Goal: Information Seeking & Learning: Learn about a topic

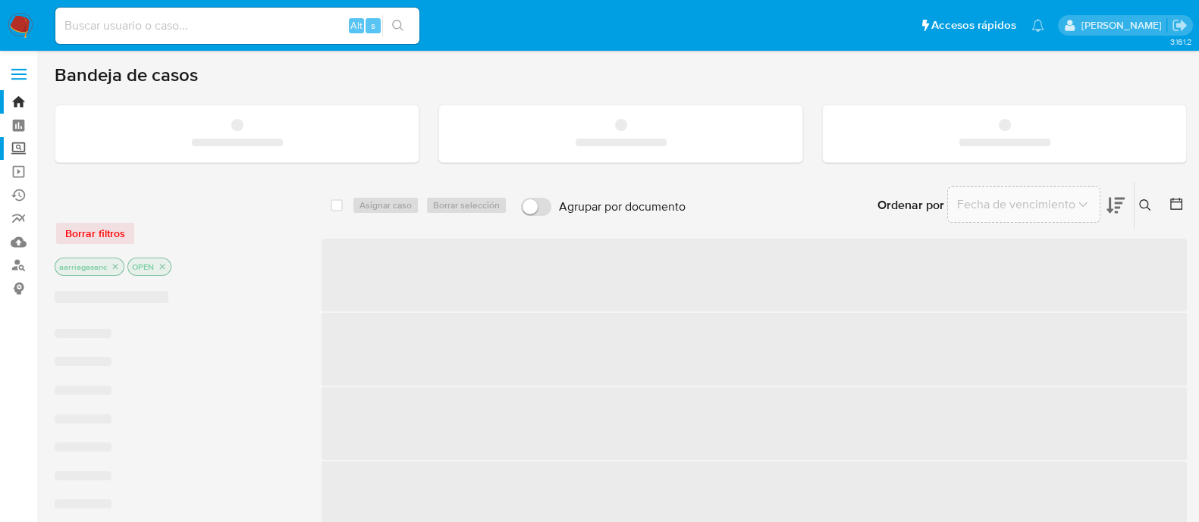
click at [14, 148] on label "Screening" at bounding box center [90, 149] width 180 height 24
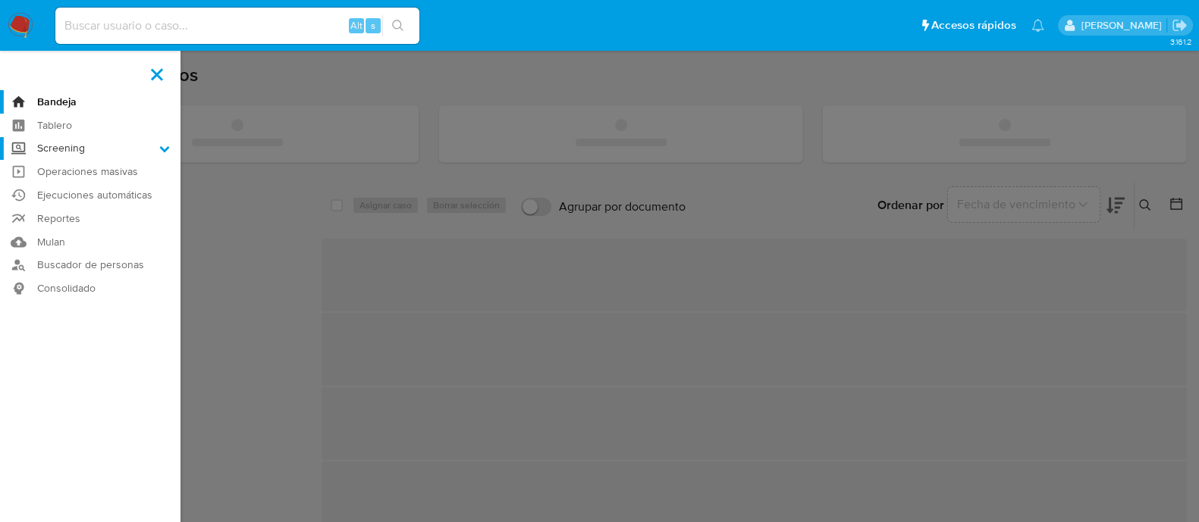
click at [0, 0] on input "Screening" at bounding box center [0, 0] width 0 height 0
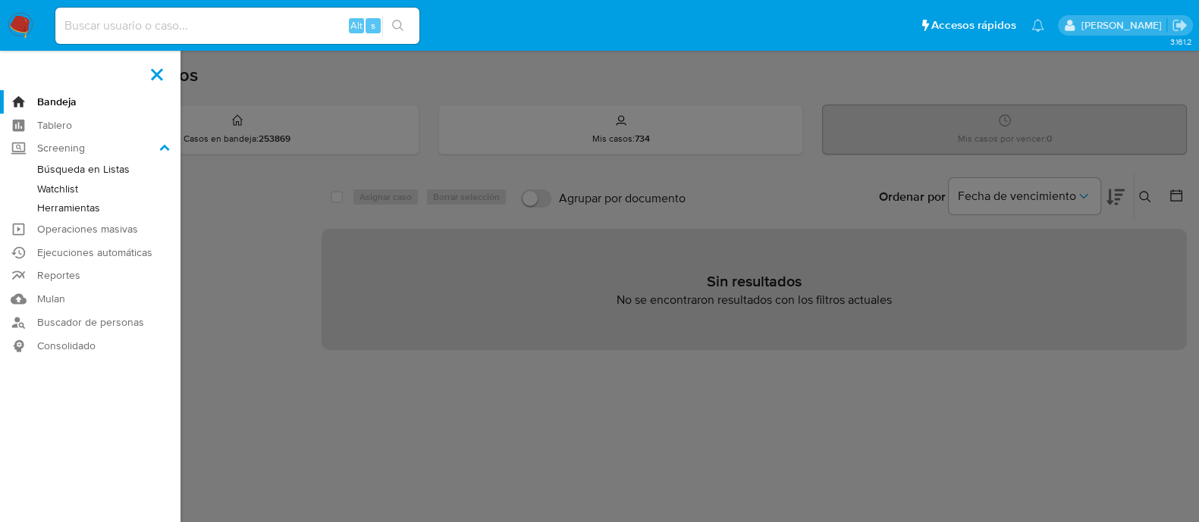
click at [58, 205] on link "Herramientas" at bounding box center [90, 208] width 180 height 19
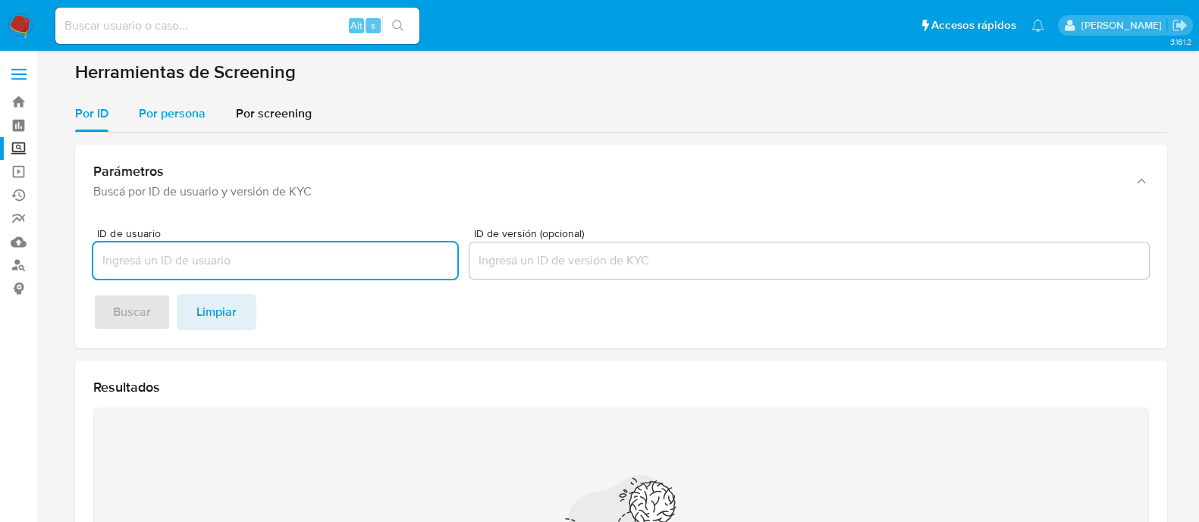
click at [164, 116] on span "Por persona" at bounding box center [172, 113] width 67 height 17
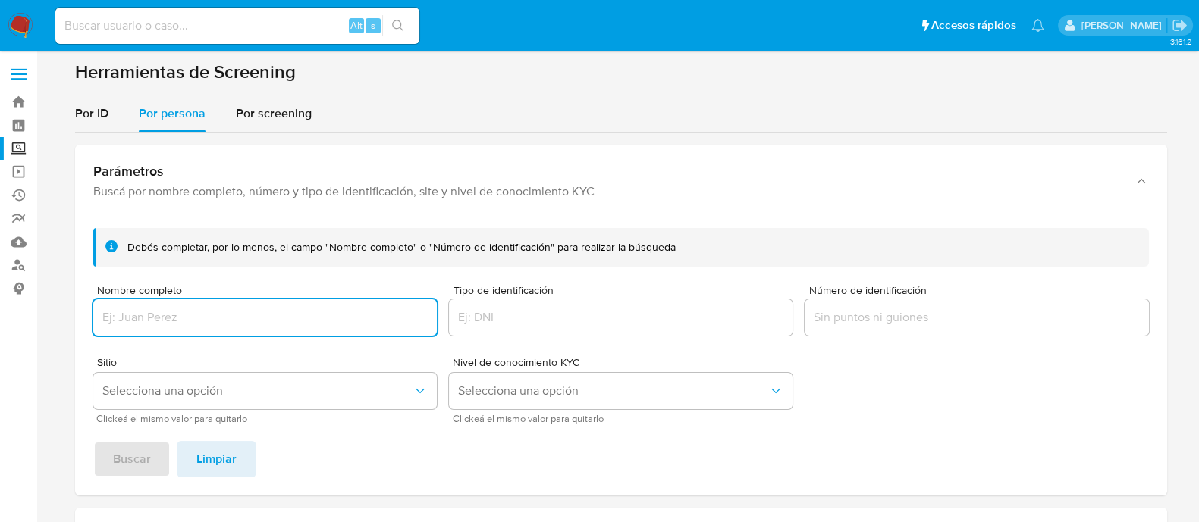
click at [221, 309] on input "Nombre completo" at bounding box center [264, 318] width 343 height 20
type input "[PERSON_NAME]"
click at [231, 377] on button "Selecciona una opción" at bounding box center [264, 391] width 343 height 36
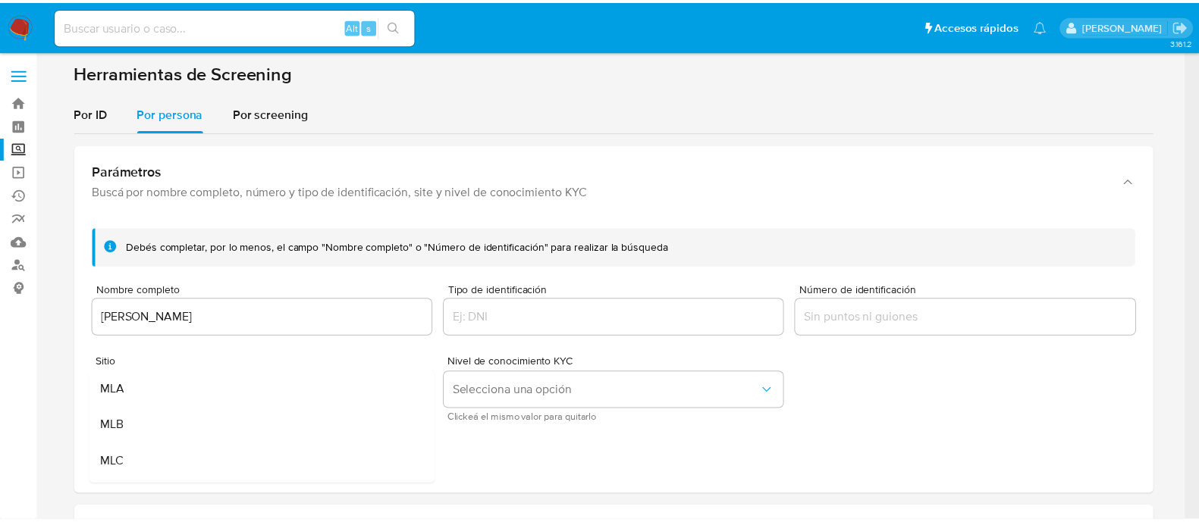
scroll to position [94, 0]
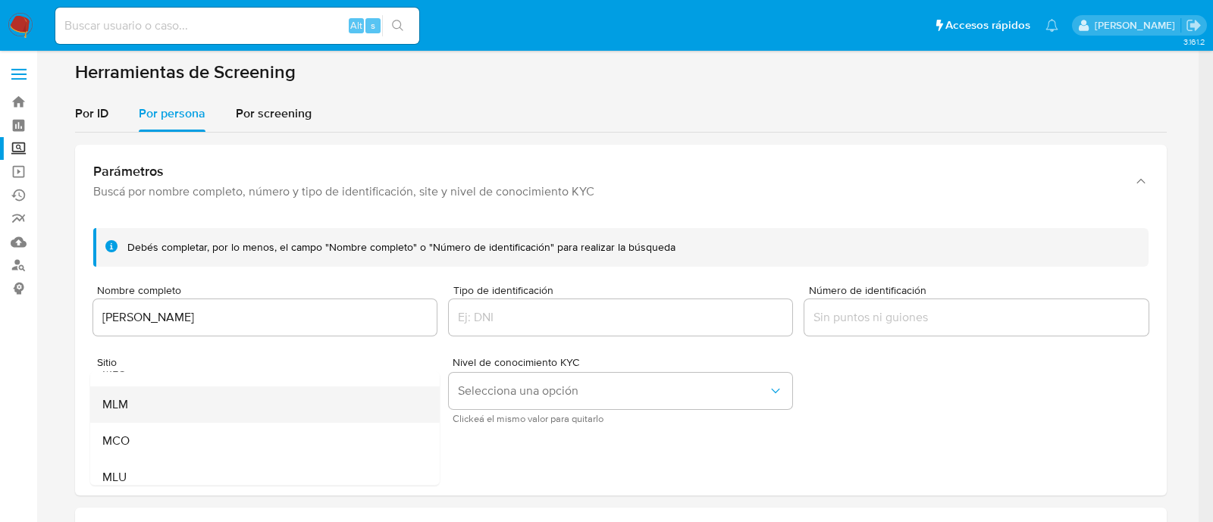
click at [195, 401] on div "MLM" at bounding box center [260, 405] width 316 height 36
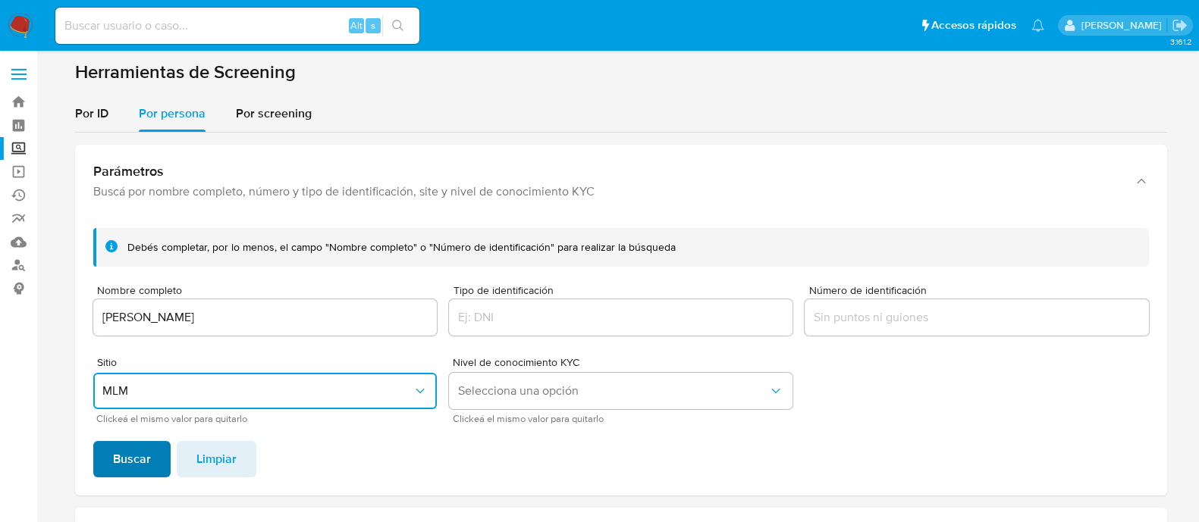
click at [121, 463] on span "Buscar" at bounding box center [132, 459] width 38 height 33
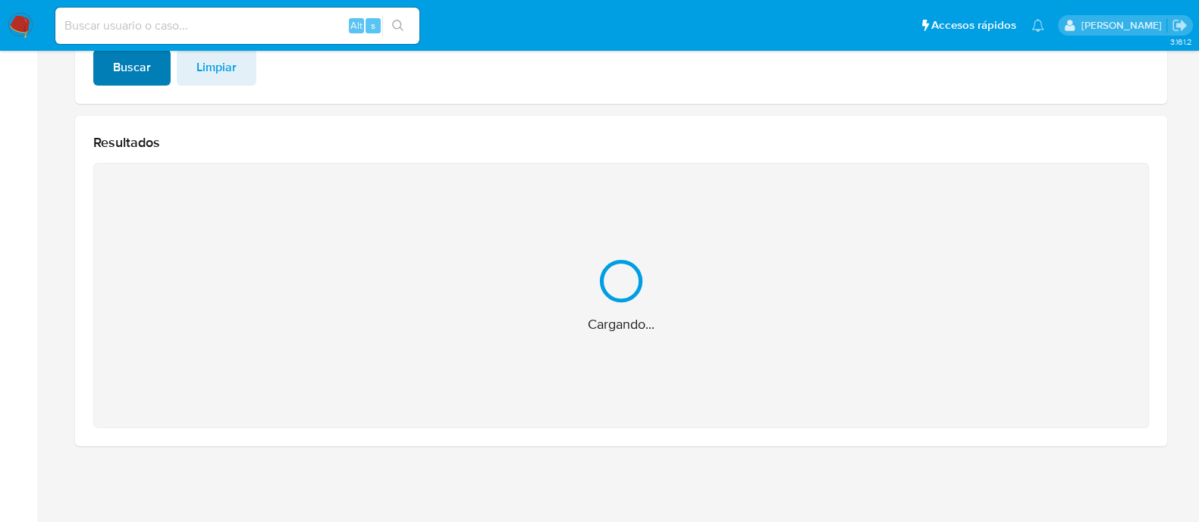
scroll to position [151, 0]
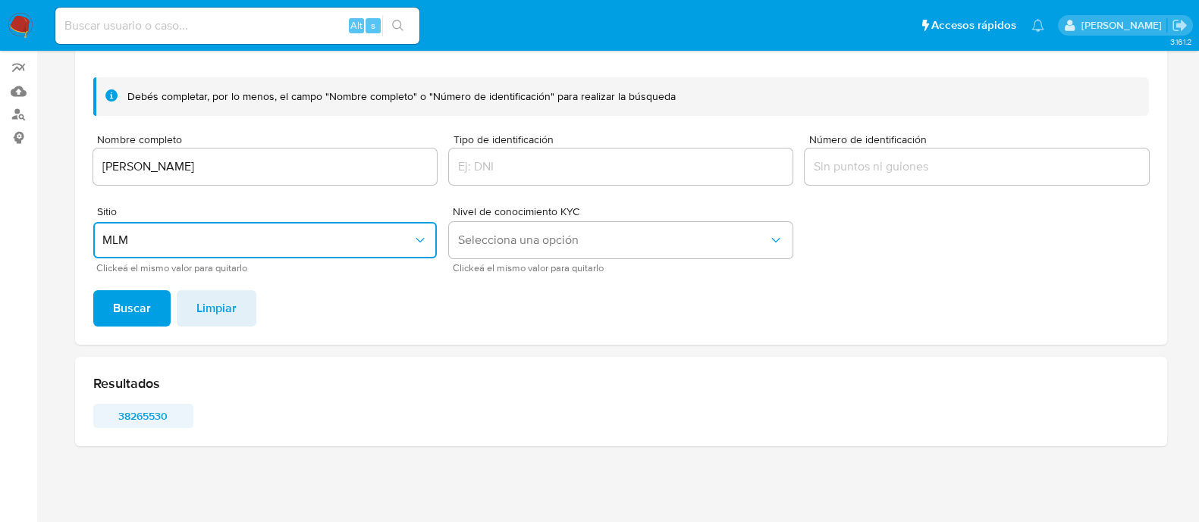
click at [132, 420] on span "38265530" at bounding box center [143, 416] width 79 height 21
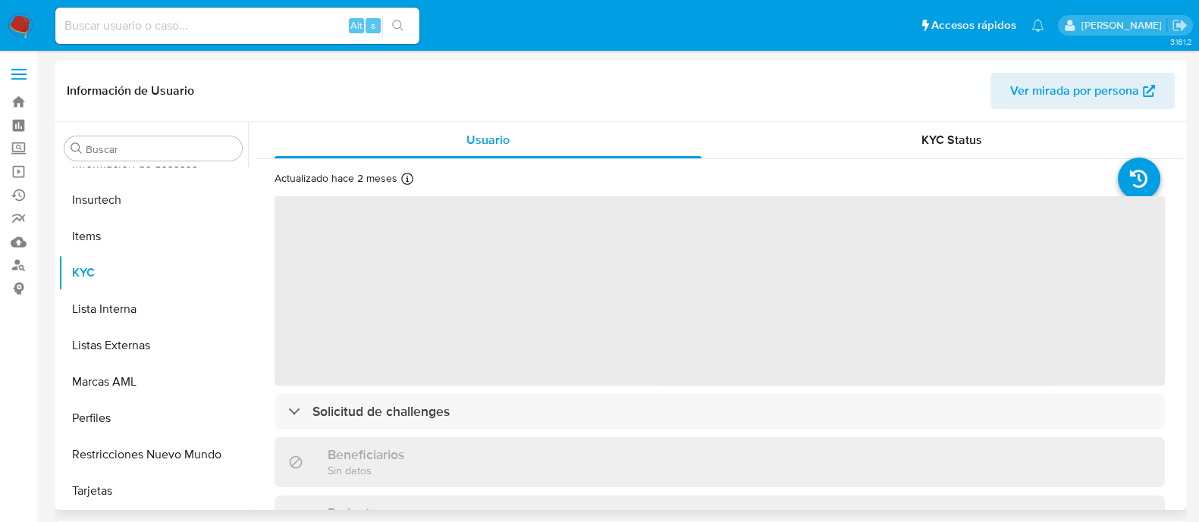
scroll to position [713, 0]
select select "10"
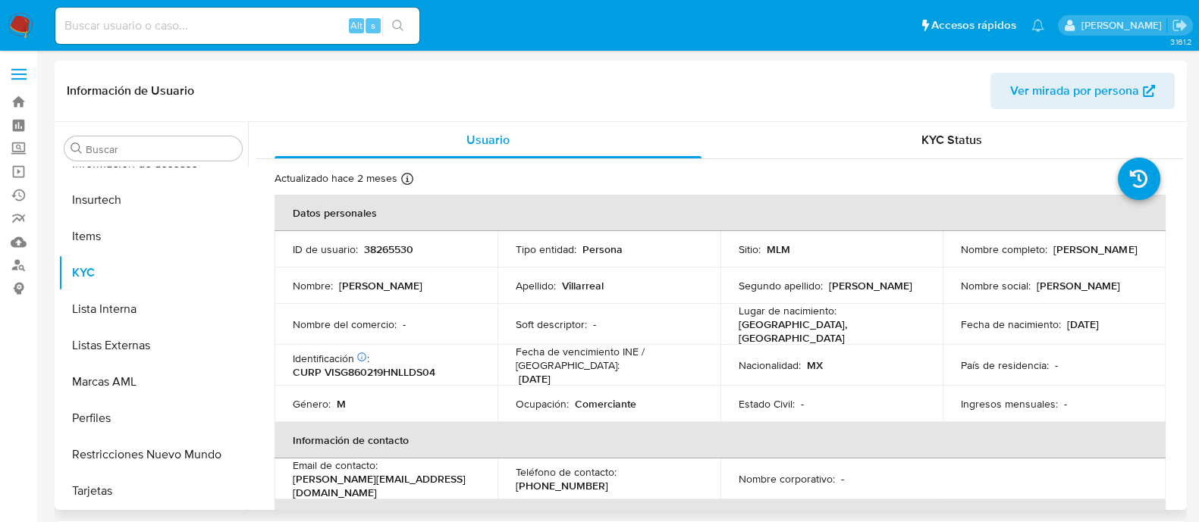
click at [391, 248] on p "38265530" at bounding box center [388, 250] width 49 height 14
copy p "38265530"
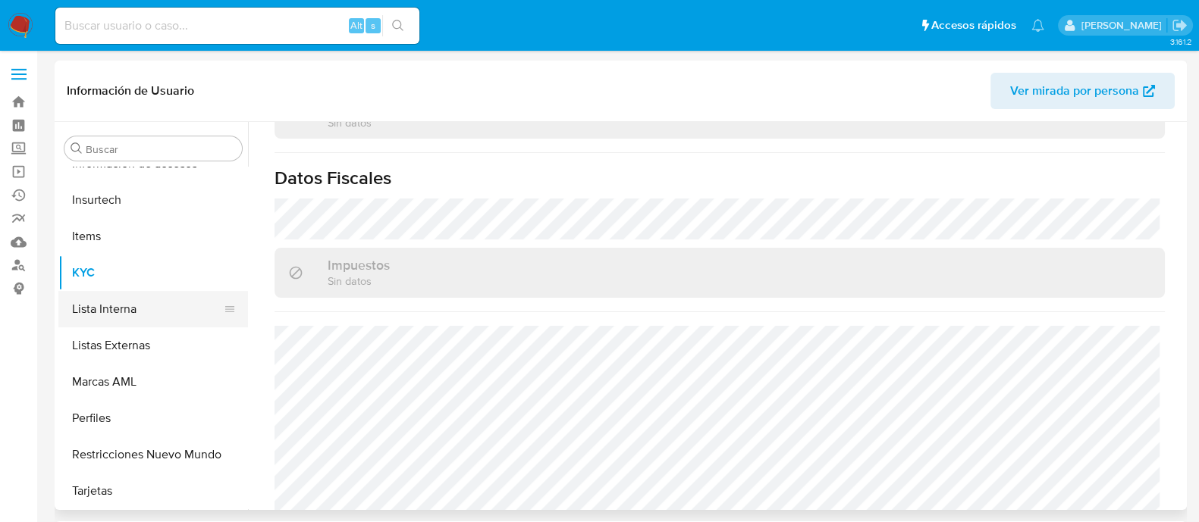
click at [136, 316] on button "Lista Interna" at bounding box center [146, 309] width 177 height 36
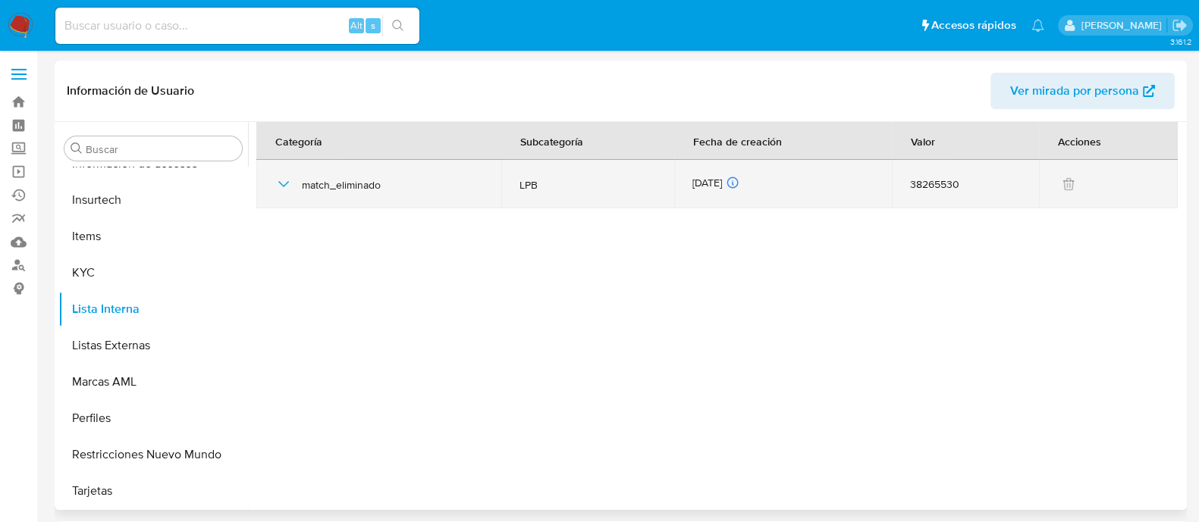
click at [287, 180] on icon "button" at bounding box center [283, 184] width 18 height 18
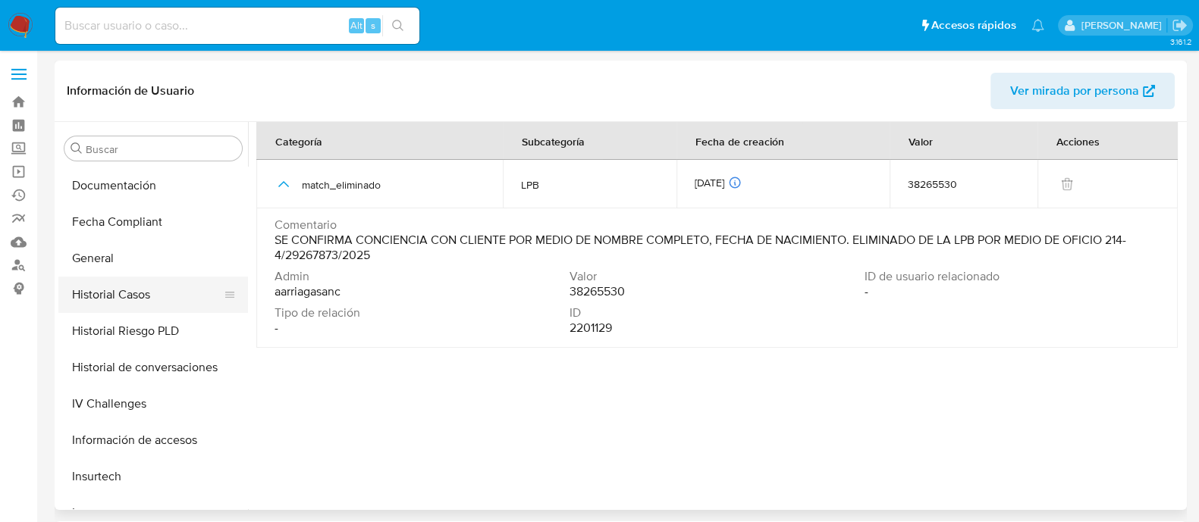
scroll to position [428, 0]
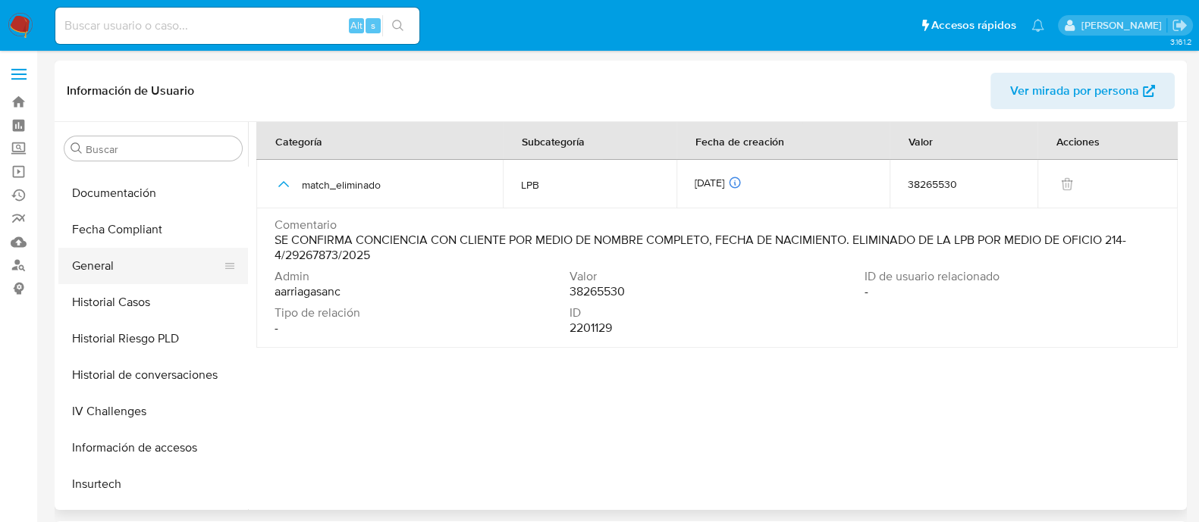
click at [109, 259] on button "General" at bounding box center [146, 266] width 177 height 36
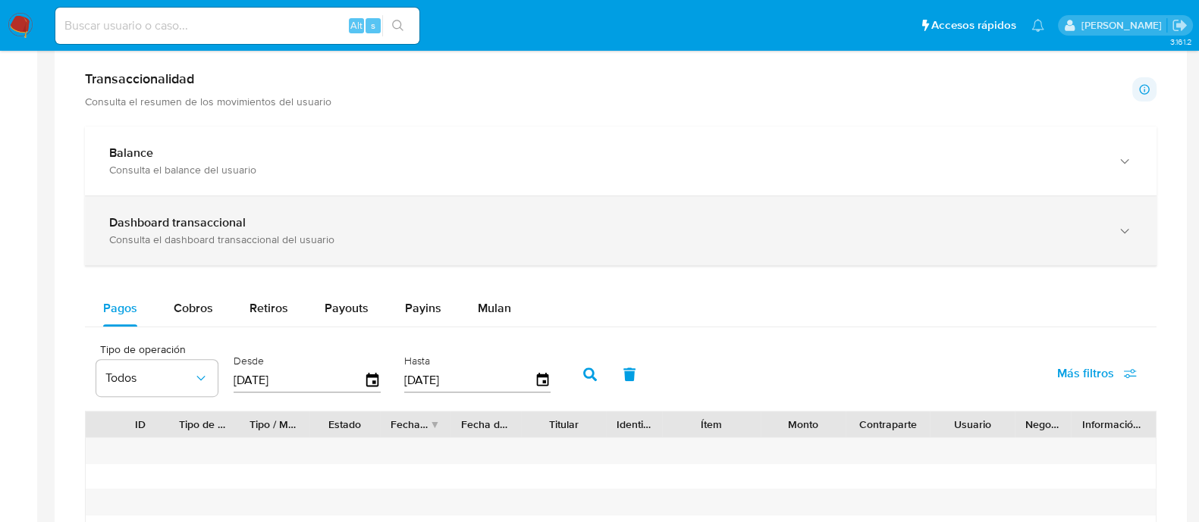
scroll to position [757, 0]
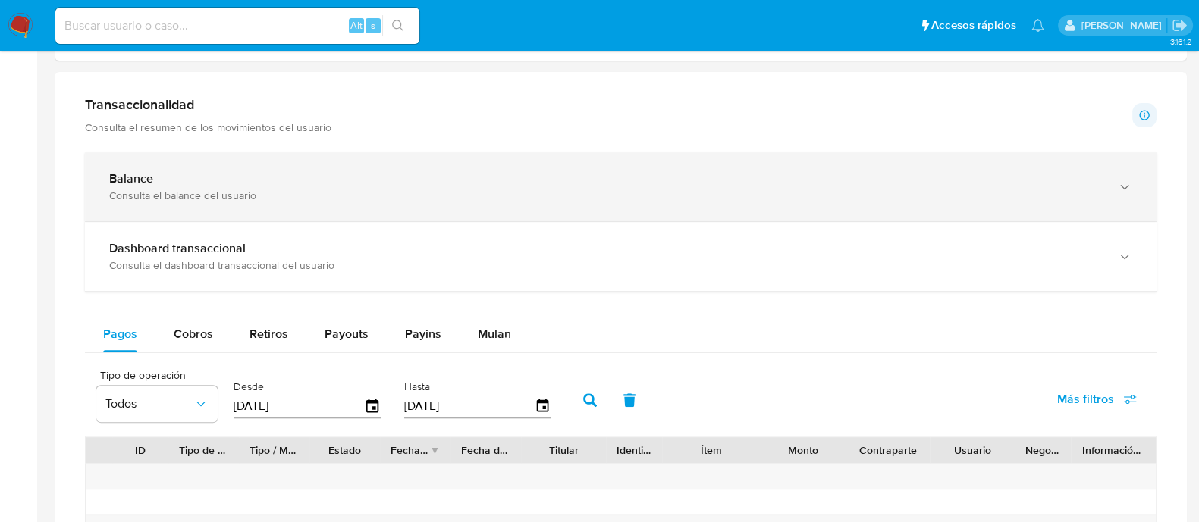
click at [180, 202] on div "Balance Consulta el balance del usuario" at bounding box center [620, 186] width 1071 height 69
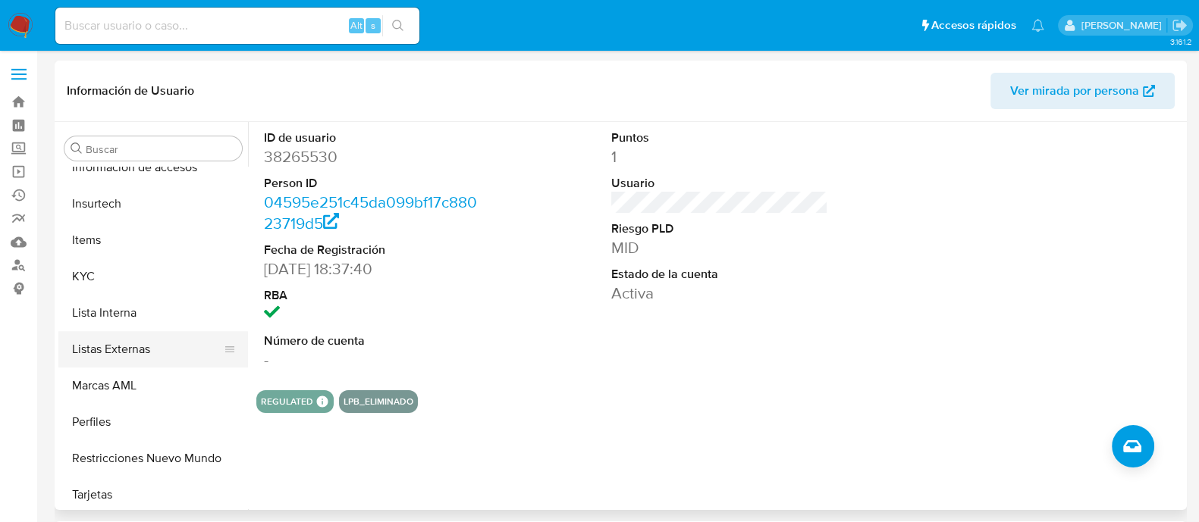
scroll to position [713, 0]
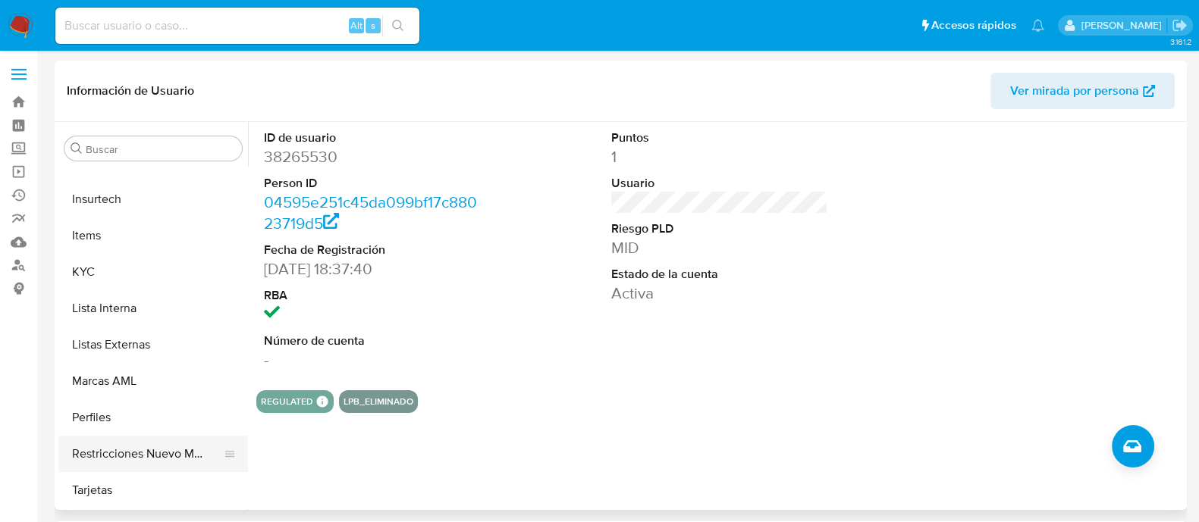
click at [148, 457] on button "Restricciones Nuevo Mundo" at bounding box center [146, 454] width 177 height 36
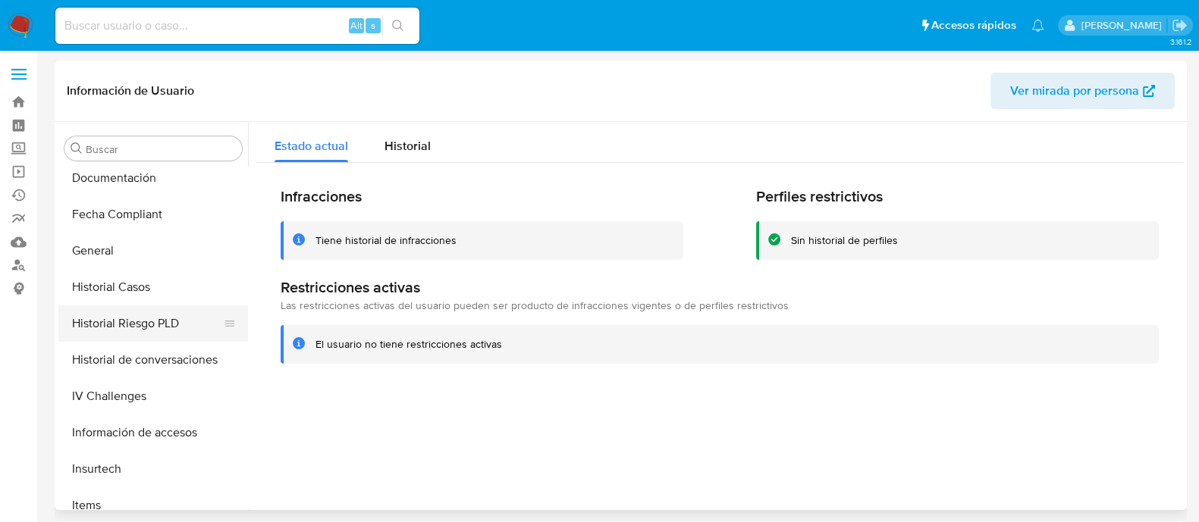
scroll to position [474, 0]
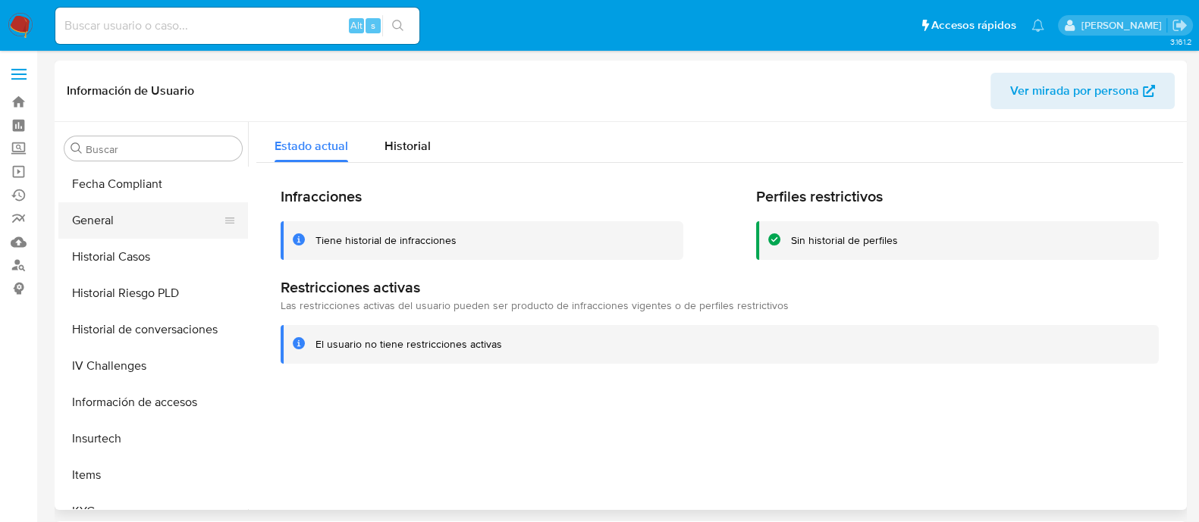
click at [124, 223] on button "General" at bounding box center [146, 220] width 177 height 36
